Goal: Information Seeking & Learning: Learn about a topic

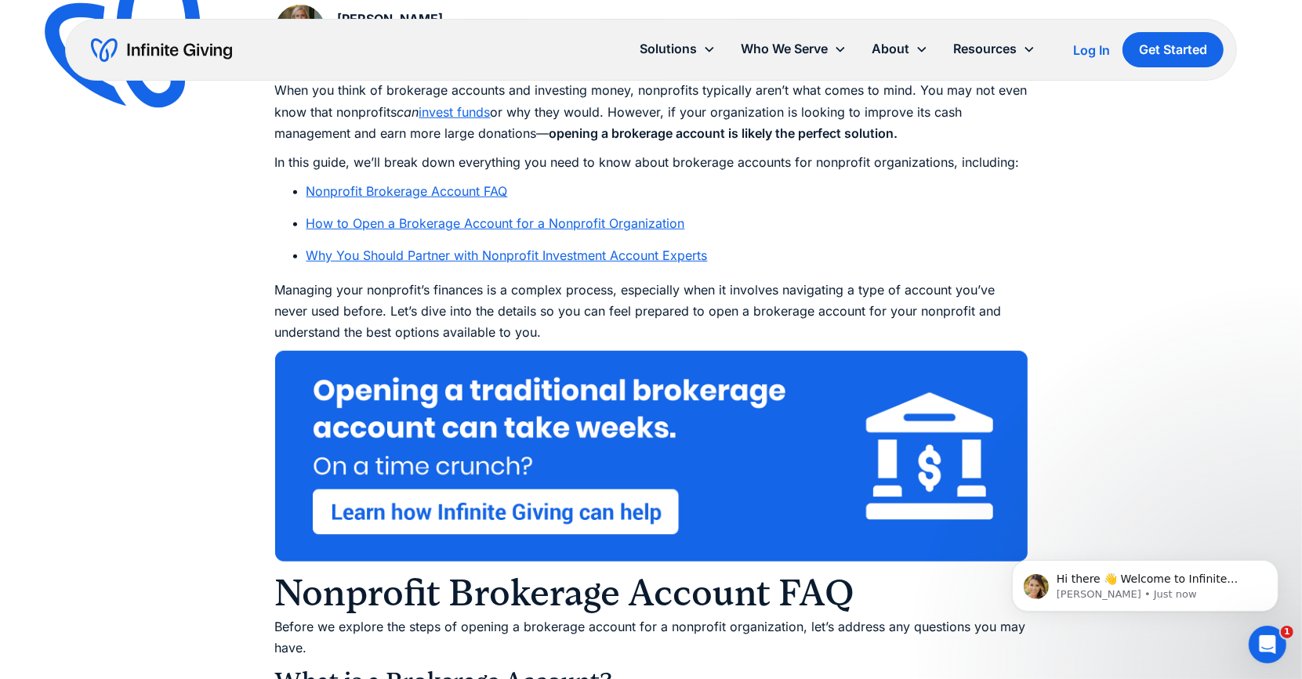
scroll to position [856, 0]
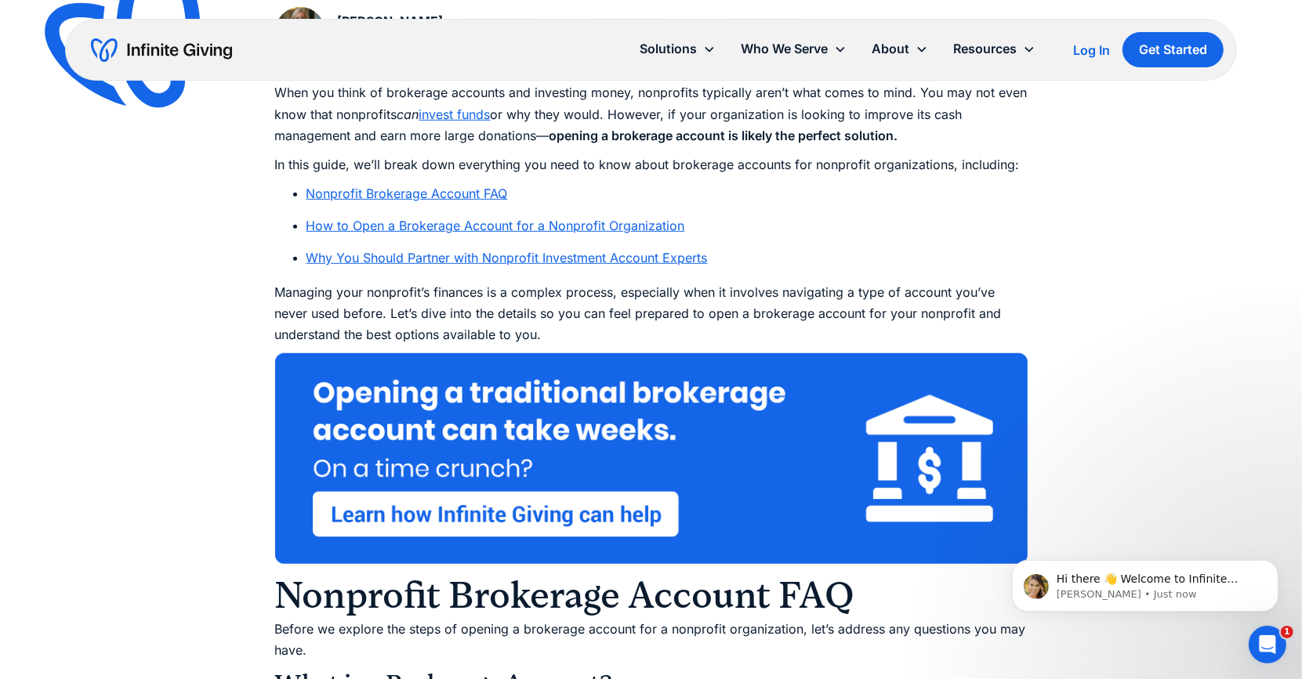
click at [422, 192] on link "Nonprofit Brokerage Account FAQ" at bounding box center [406, 194] width 201 height 16
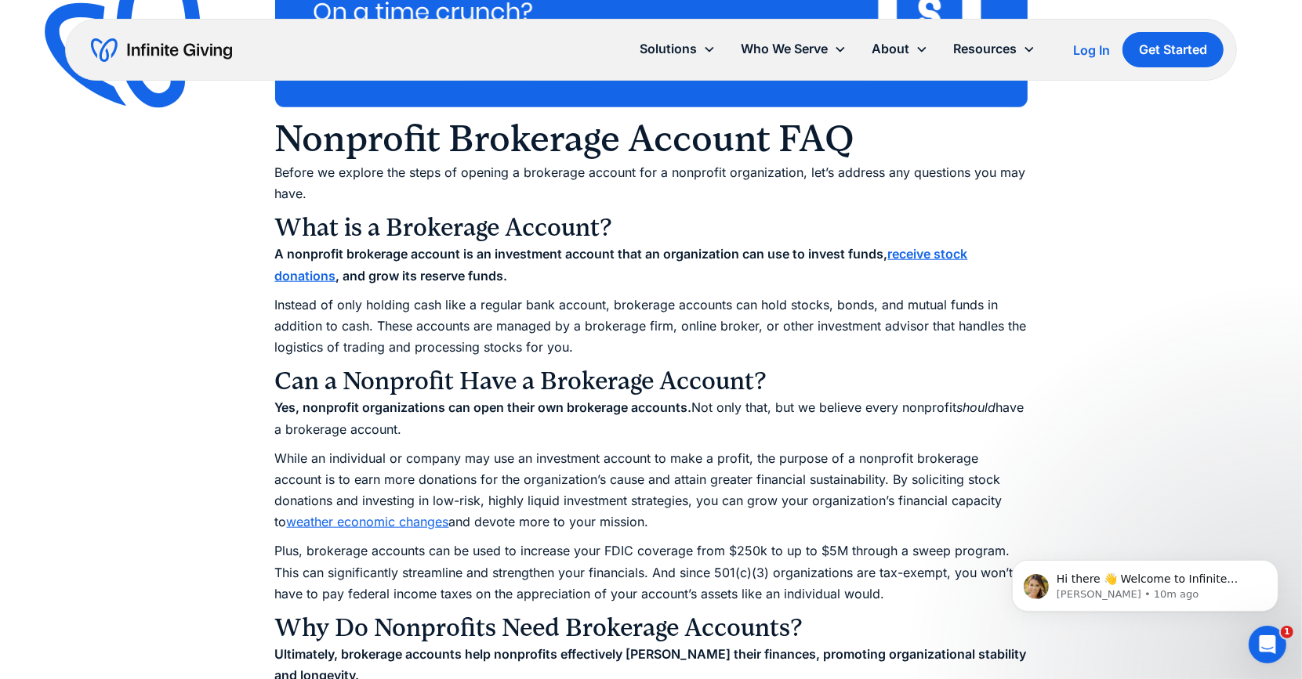
scroll to position [1313, 0]
click at [933, 253] on strong "receive stock donations" at bounding box center [621, 264] width 693 height 37
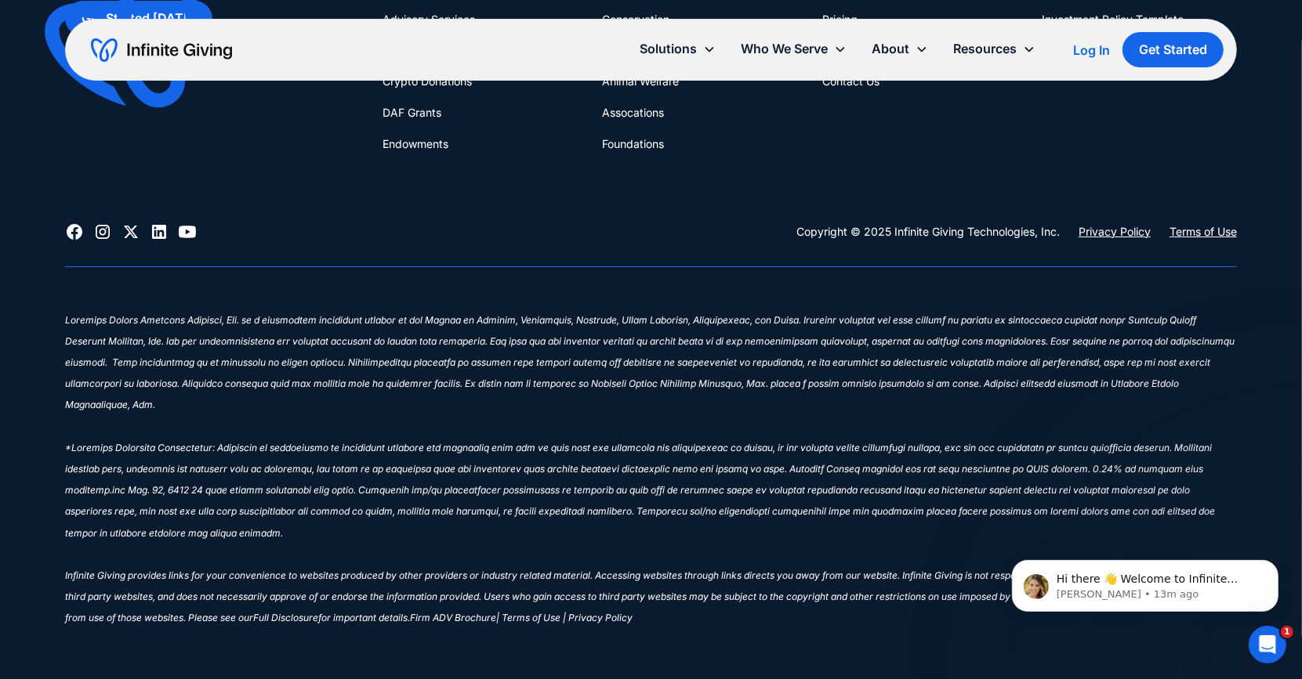
scroll to position [4766, 0]
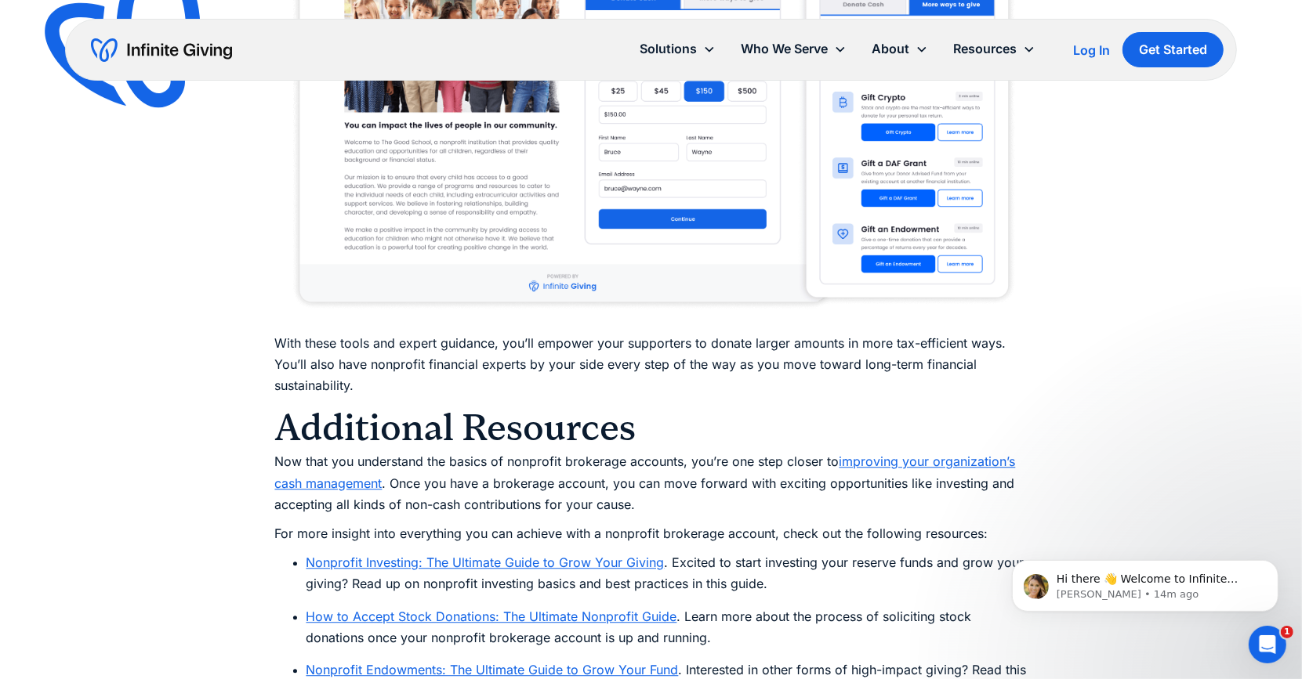
scroll to position [8535, 0]
